Goal: Transaction & Acquisition: Purchase product/service

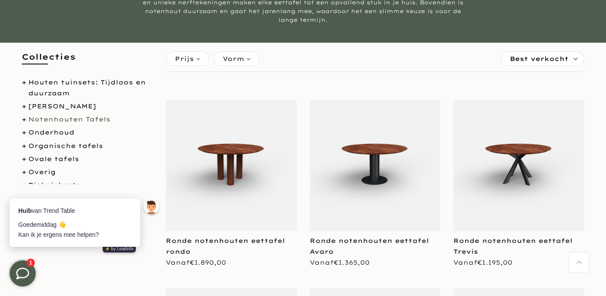
click at [57, 132] on body "Huib van Trend Table [PERSON_NAME] 👋 Kan ik je ergens mee helpen? ⚡️ by Leadinfo" at bounding box center [86, 152] width 170 height 218
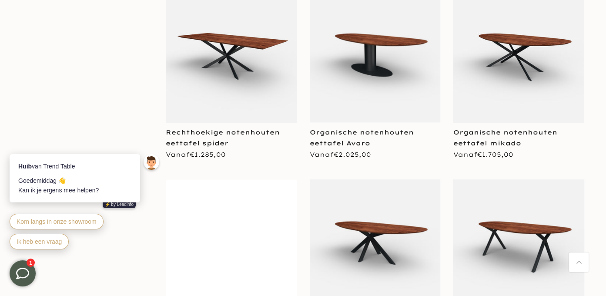
scroll to position [1567, 0]
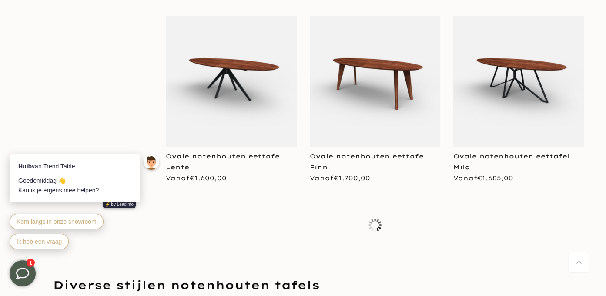
scroll to position [3135, 0]
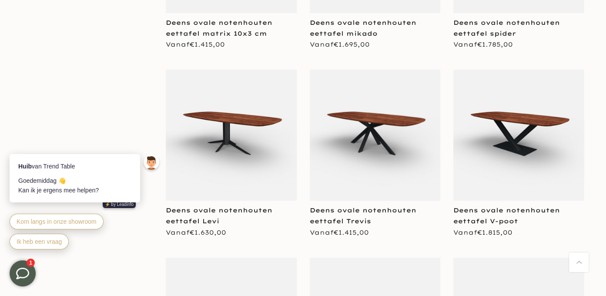
scroll to position [3918, 0]
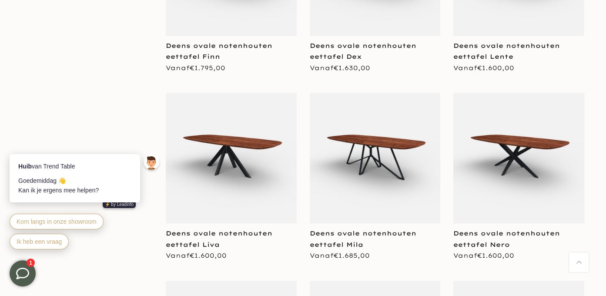
scroll to position [4528, 0]
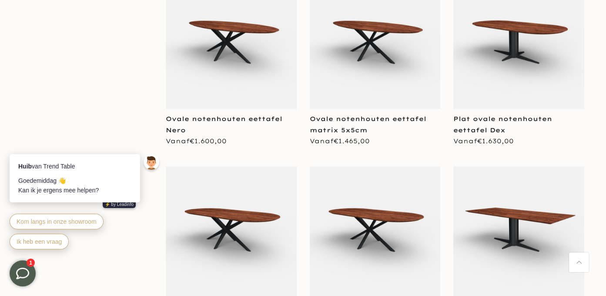
scroll to position [5399, 0]
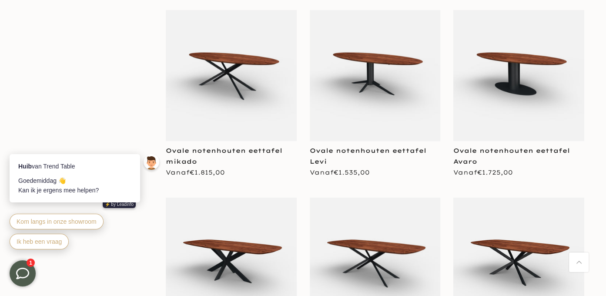
scroll to position [3527, 0]
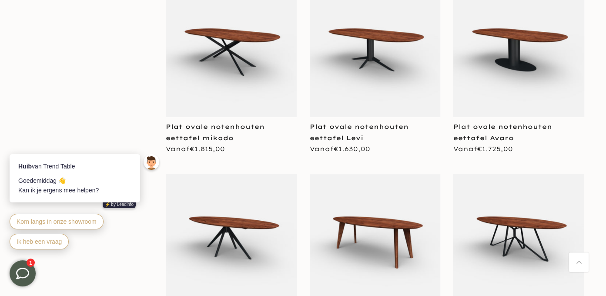
scroll to position [2699, 0]
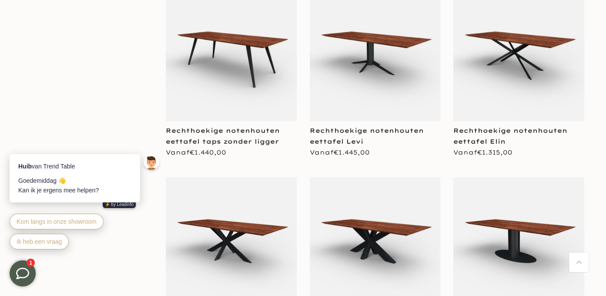
scroll to position [1045, 0]
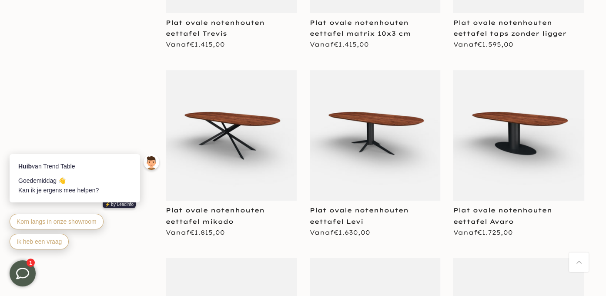
scroll to position [2874, 0]
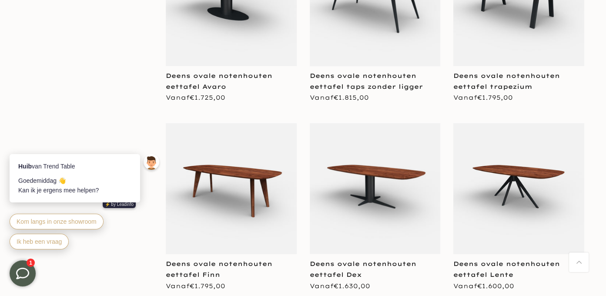
scroll to position [4441, 0]
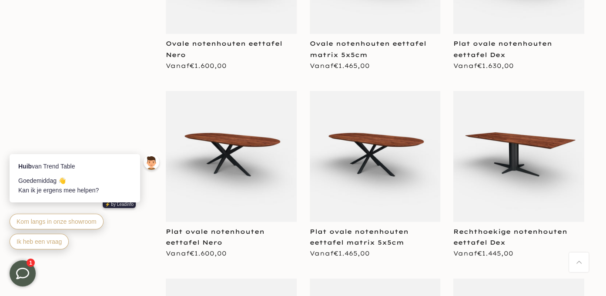
scroll to position [5399, 0]
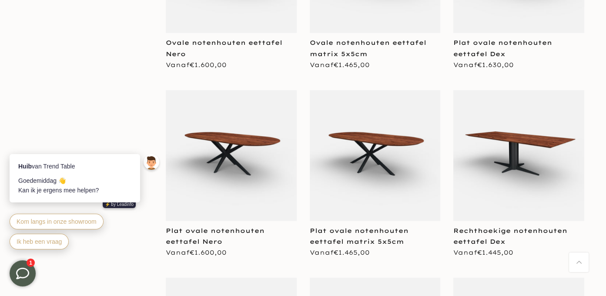
click at [489, 182] on img at bounding box center [519, 155] width 131 height 131
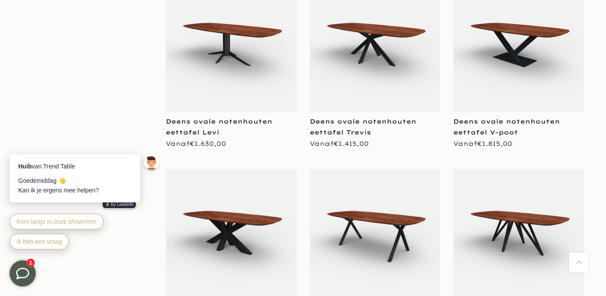
scroll to position [3893, 0]
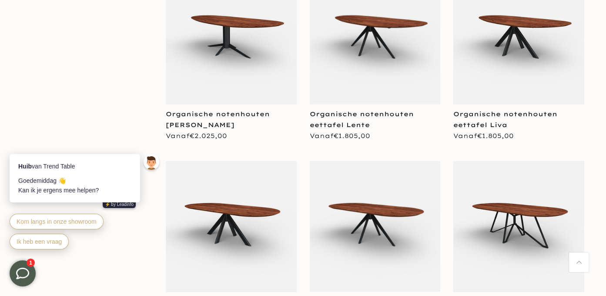
scroll to position [1916, 0]
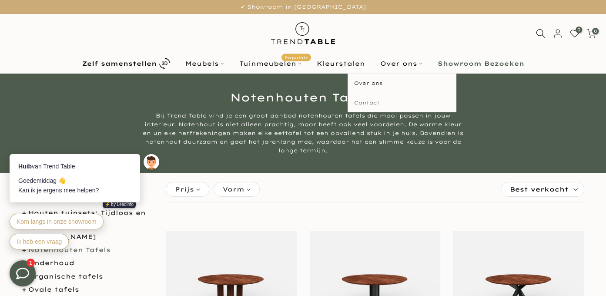
click at [371, 104] on link "Contact" at bounding box center [402, 103] width 109 height 20
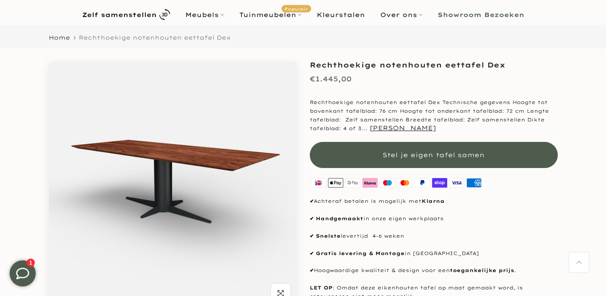
scroll to position [44, 0]
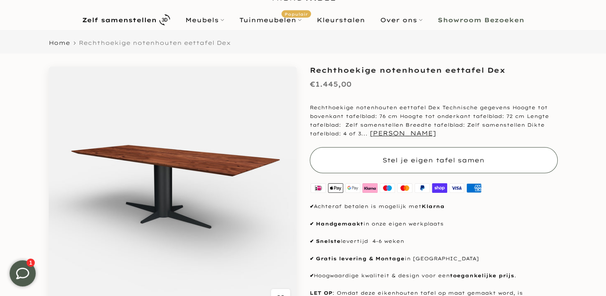
click at [423, 159] on span "Stel je eigen tafel samen" at bounding box center [434, 160] width 102 height 8
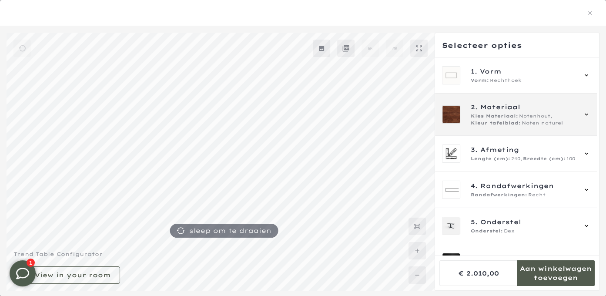
click at [490, 119] on span "Kies Materiaal:" at bounding box center [494, 116] width 47 height 7
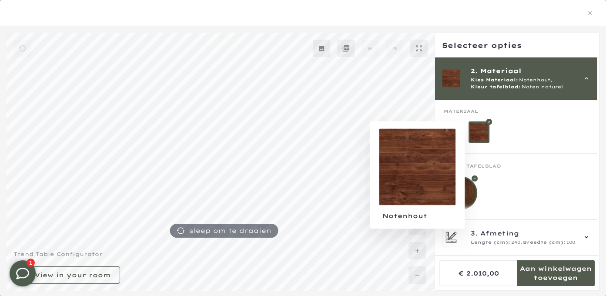
scroll to position [57, 0]
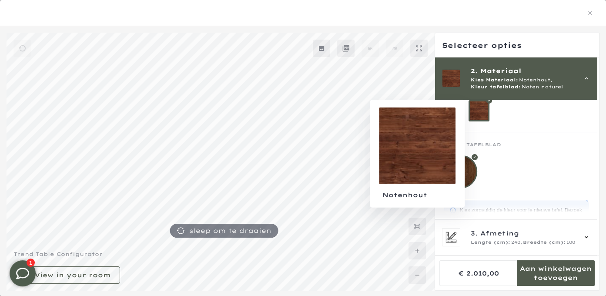
click at [476, 115] on div at bounding box center [479, 110] width 21 height 21
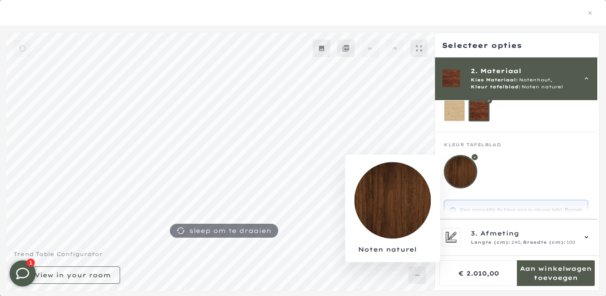
click at [461, 173] on div at bounding box center [461, 172] width 34 height 34
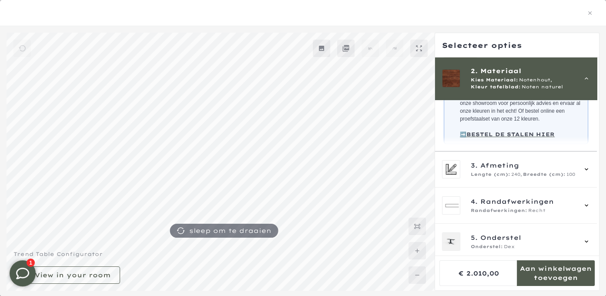
scroll to position [188, 0]
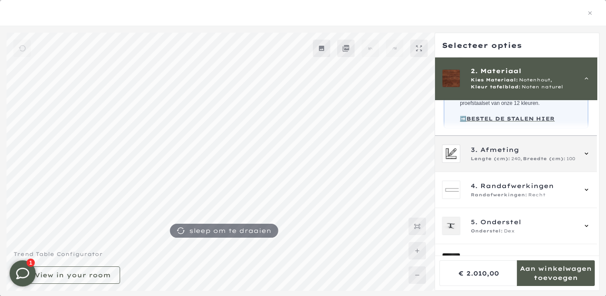
click at [500, 162] on span "Lengte (cm):" at bounding box center [491, 158] width 40 height 7
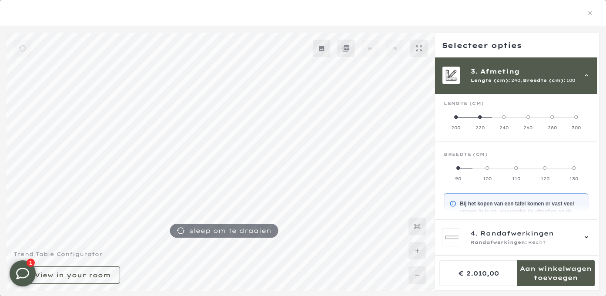
scroll to position [78, 0]
click at [478, 118] on label "220" at bounding box center [480, 123] width 24 height 17
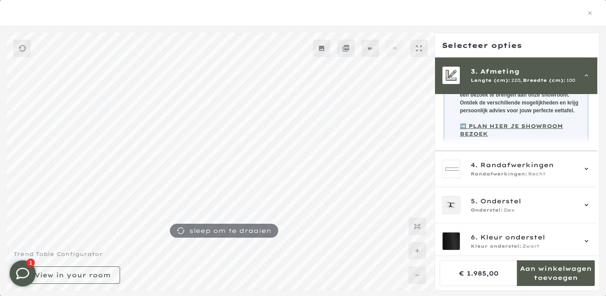
scroll to position [238, 0]
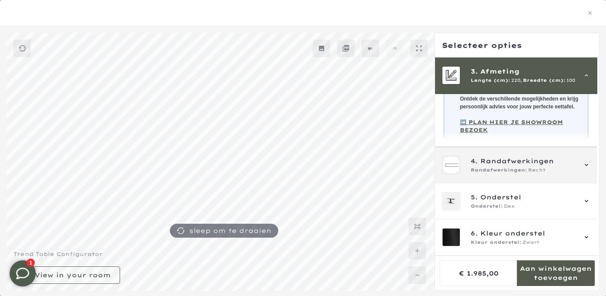
click at [489, 162] on span "Randafwerkingen" at bounding box center [518, 161] width 74 height 10
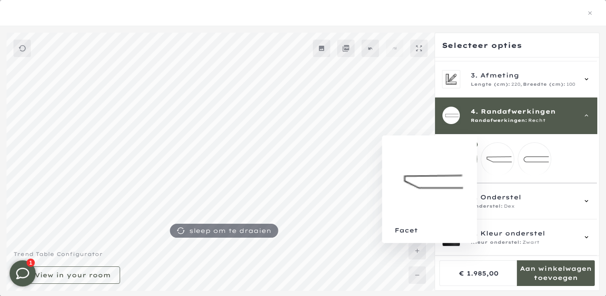
scroll to position [81, 0]
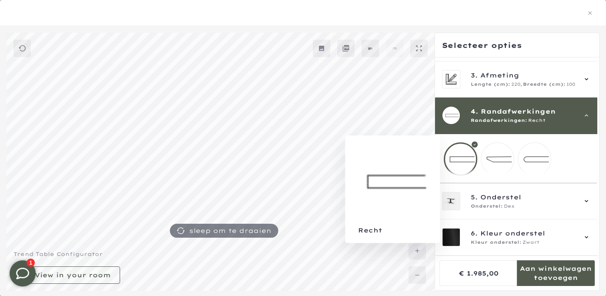
click at [467, 154] on div at bounding box center [461, 159] width 34 height 34
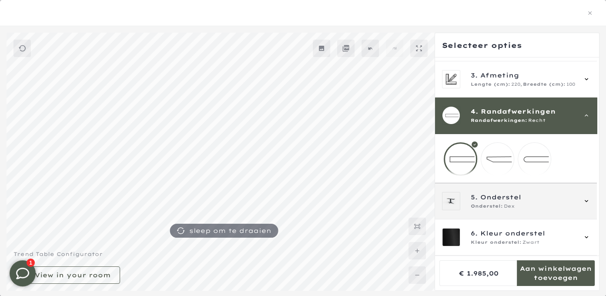
scroll to position [131, 0]
click at [585, 201] on icon at bounding box center [586, 201] width 7 height 7
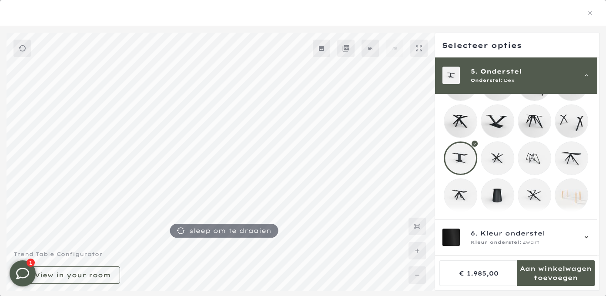
scroll to position [174, 0]
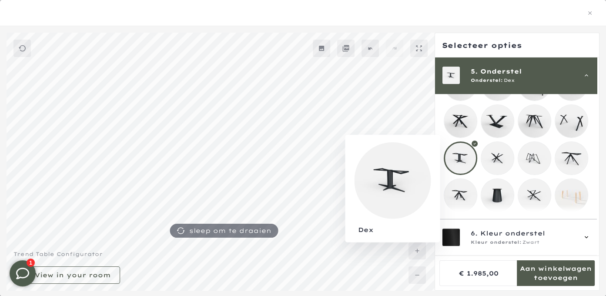
click at [462, 153] on div at bounding box center [461, 159] width 34 height 34
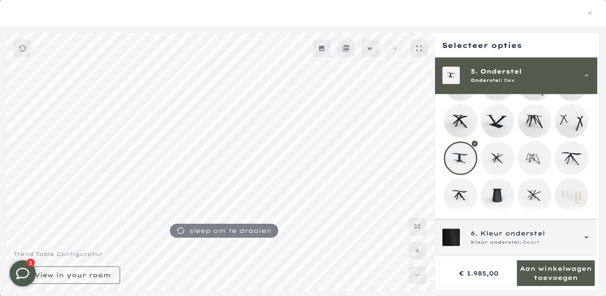
click at [582, 236] on div "6. Kleur onderstel Kleur onderstel: Zwart" at bounding box center [516, 237] width 148 height 18
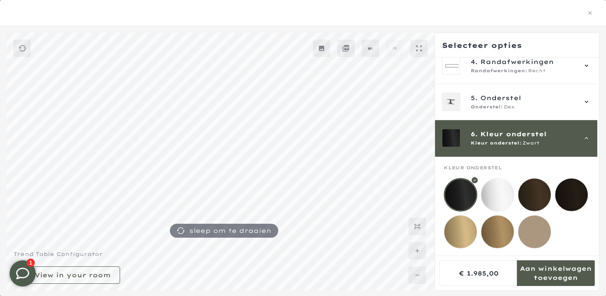
scroll to position [131, 0]
click at [464, 191] on div at bounding box center [461, 195] width 34 height 34
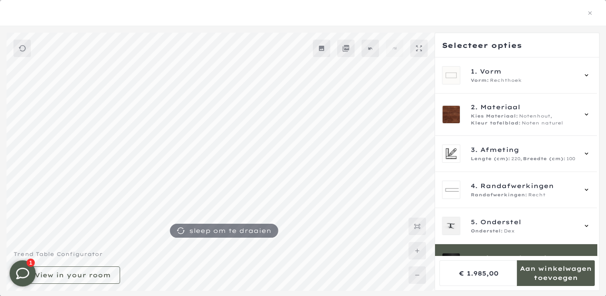
scroll to position [0, 0]
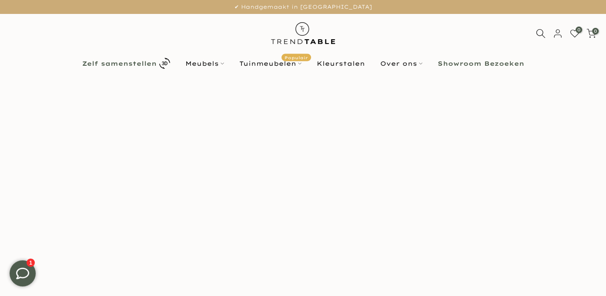
click at [134, 62] on b "Zelf samenstellen" at bounding box center [119, 64] width 74 height 6
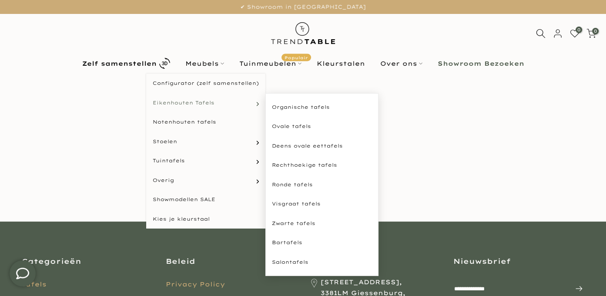
click at [186, 103] on span "Eikenhouten Tafels" at bounding box center [184, 102] width 62 height 7
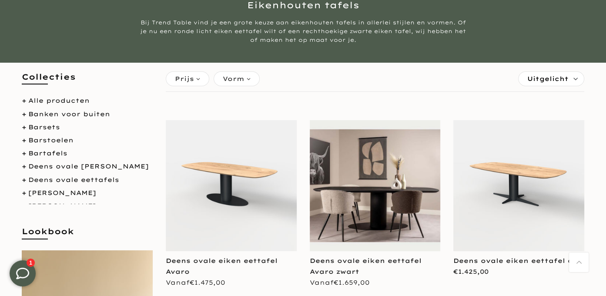
scroll to position [87, 0]
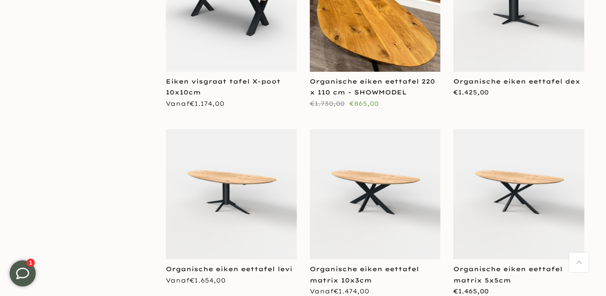
scroll to position [2482, 0]
